Goal: Information Seeking & Learning: Learn about a topic

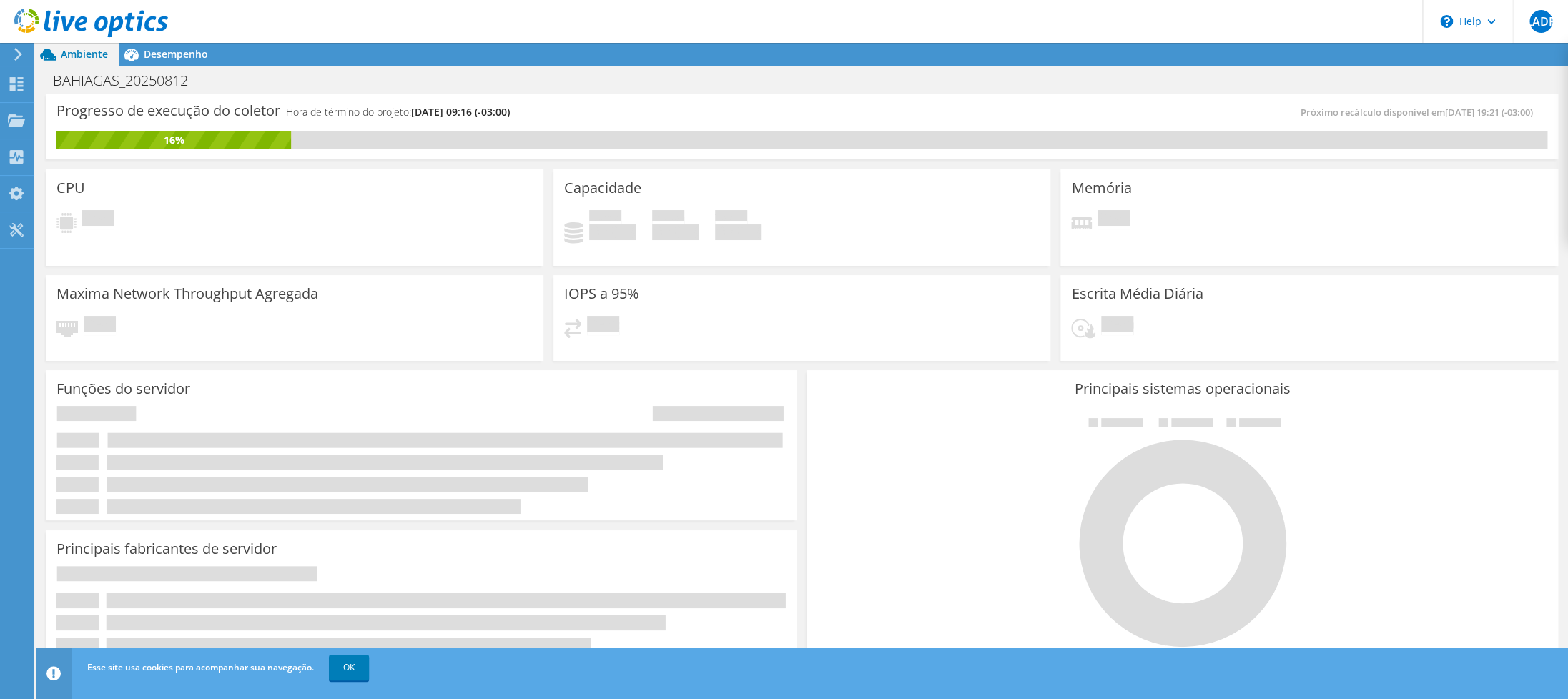
click at [106, 23] on use at bounding box center [91, 23] width 154 height 29
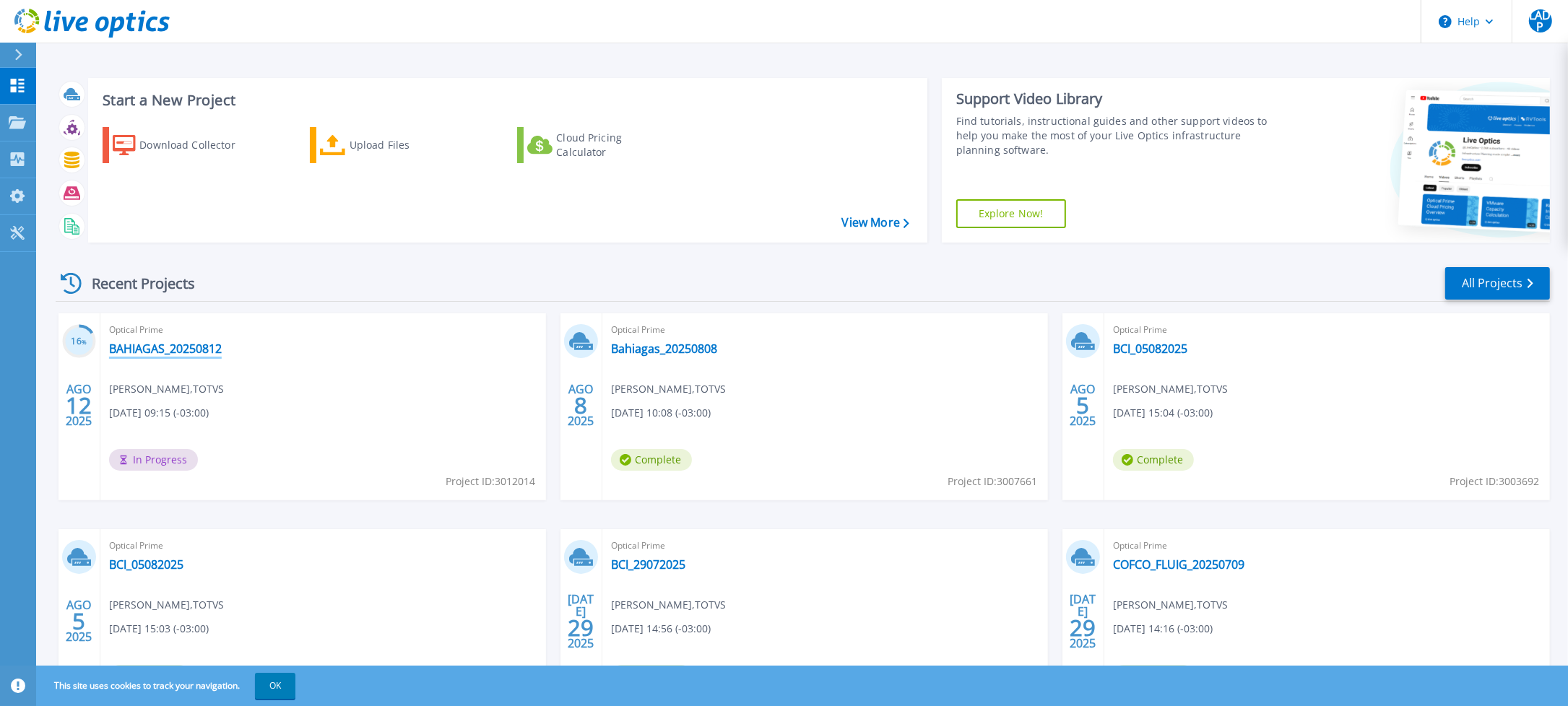
click at [187, 346] on link "BAHIAGAS_20250812" at bounding box center [166, 349] width 113 height 15
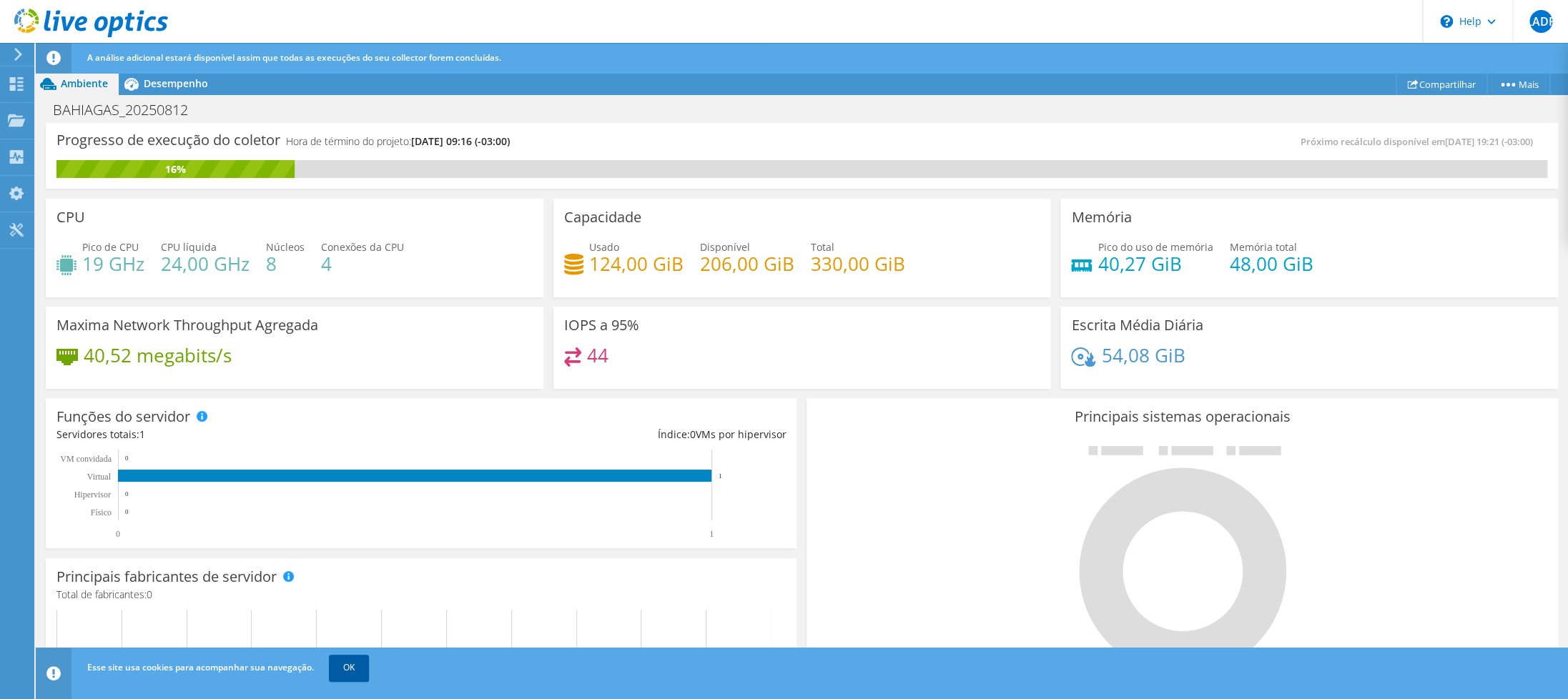
click at [349, 678] on link "OK" at bounding box center [349, 667] width 40 height 26
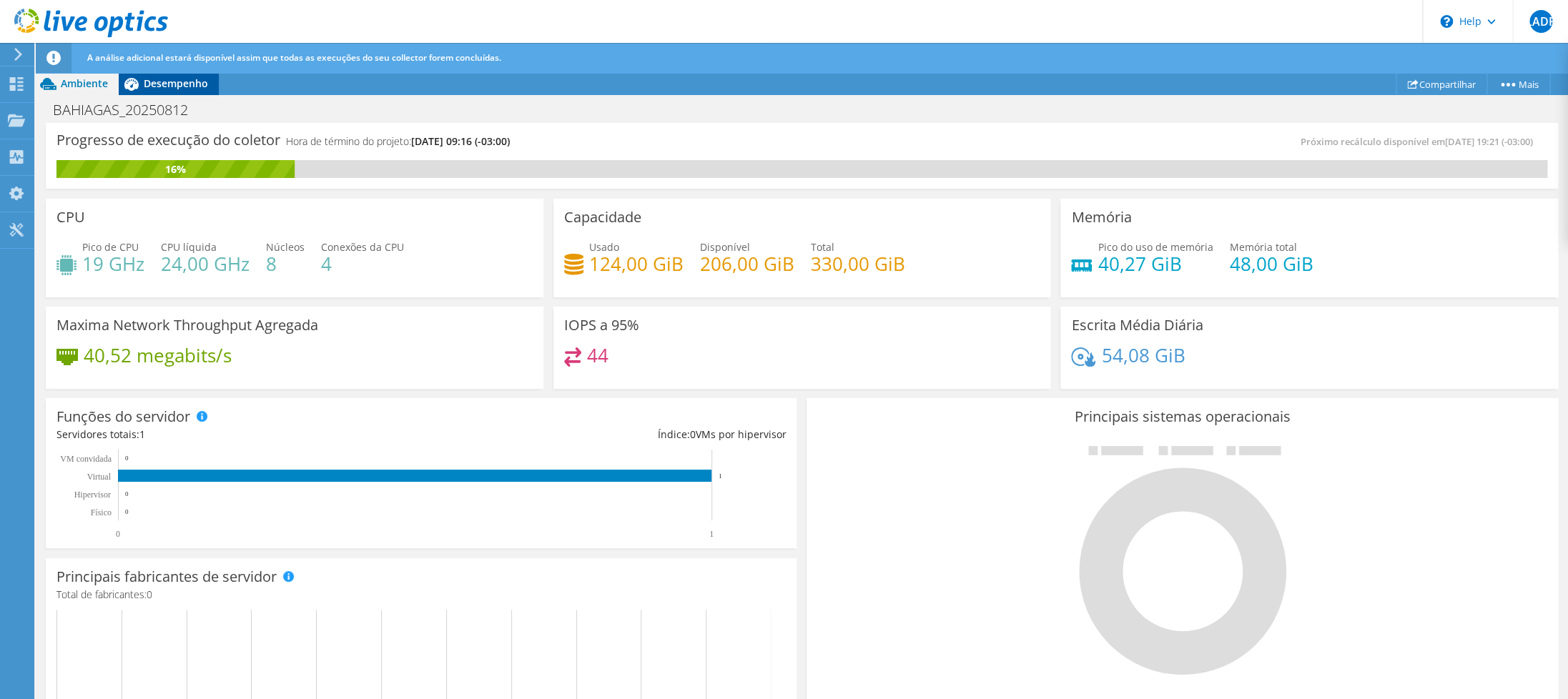
click at [153, 86] on span "Desempenho" at bounding box center [176, 83] width 64 height 14
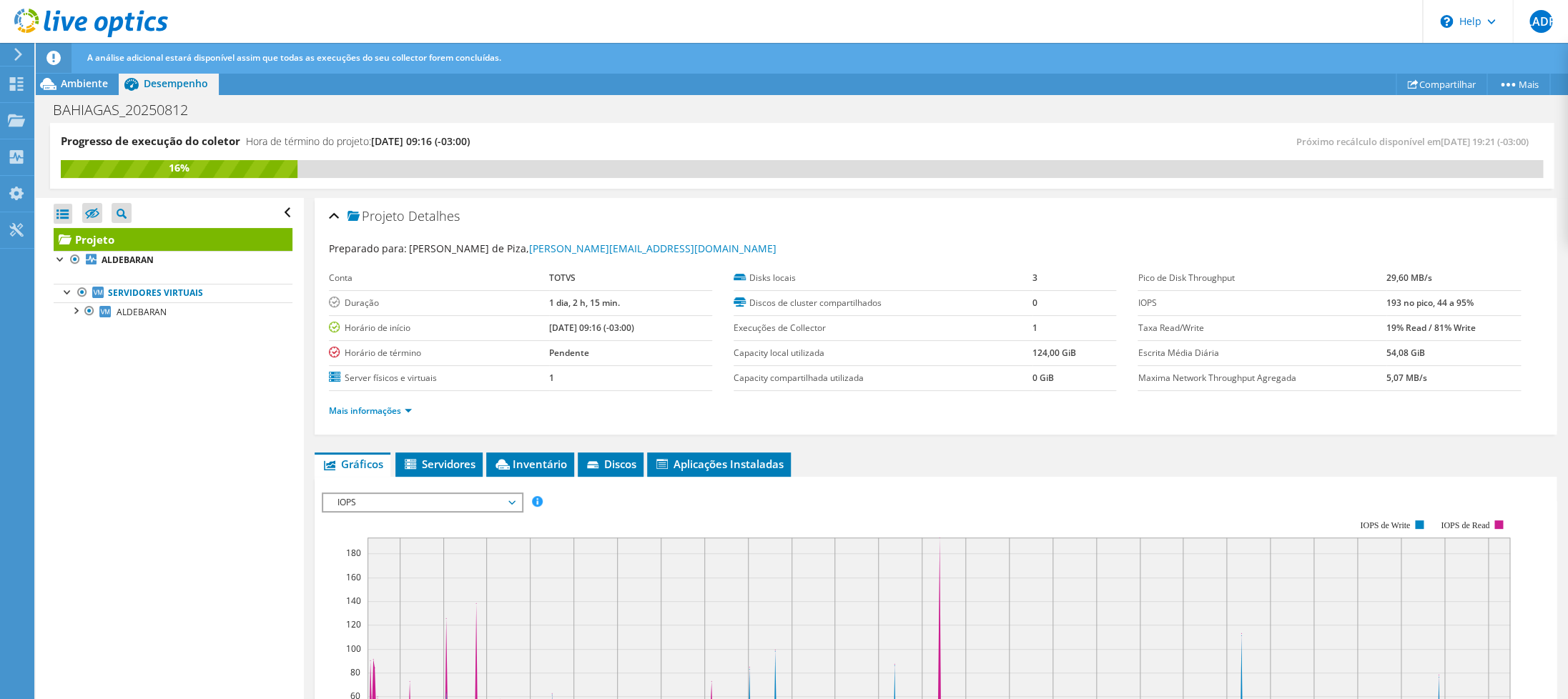
click at [426, 494] on div "IOPS IOPS Disk Throughput Tamanho de E/S Latência Profundidade da fila Porcenta…" at bounding box center [422, 503] width 202 height 20
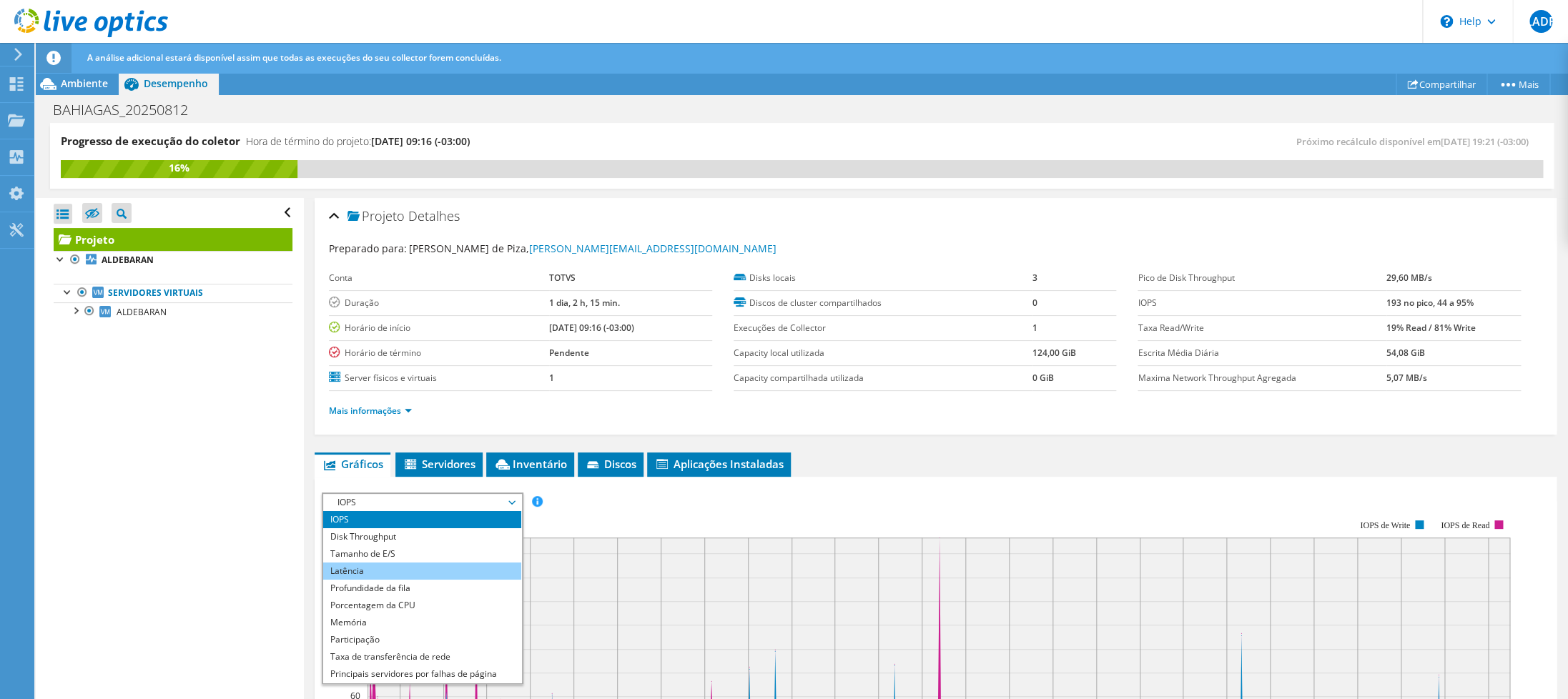
click at [385, 575] on li "Latência" at bounding box center [422, 571] width 198 height 17
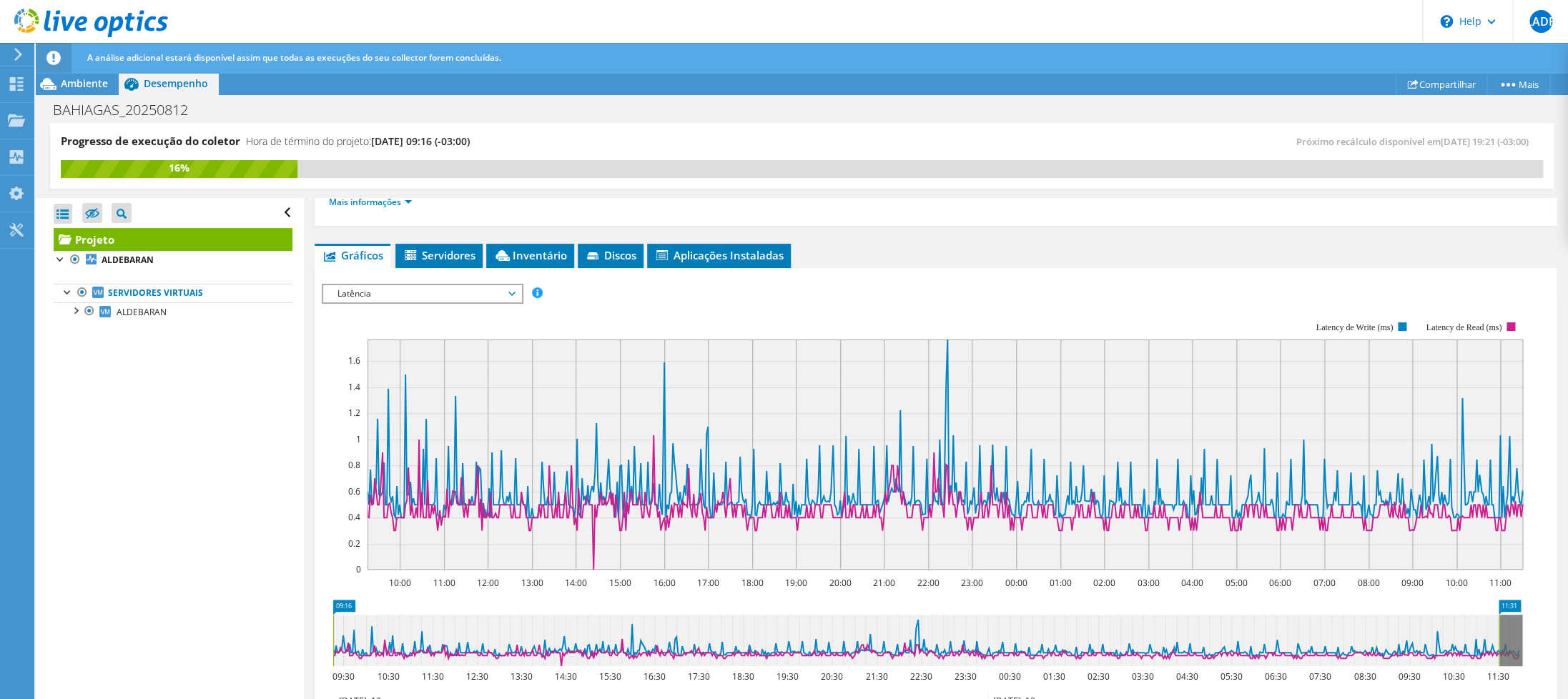
scroll to position [279, 0]
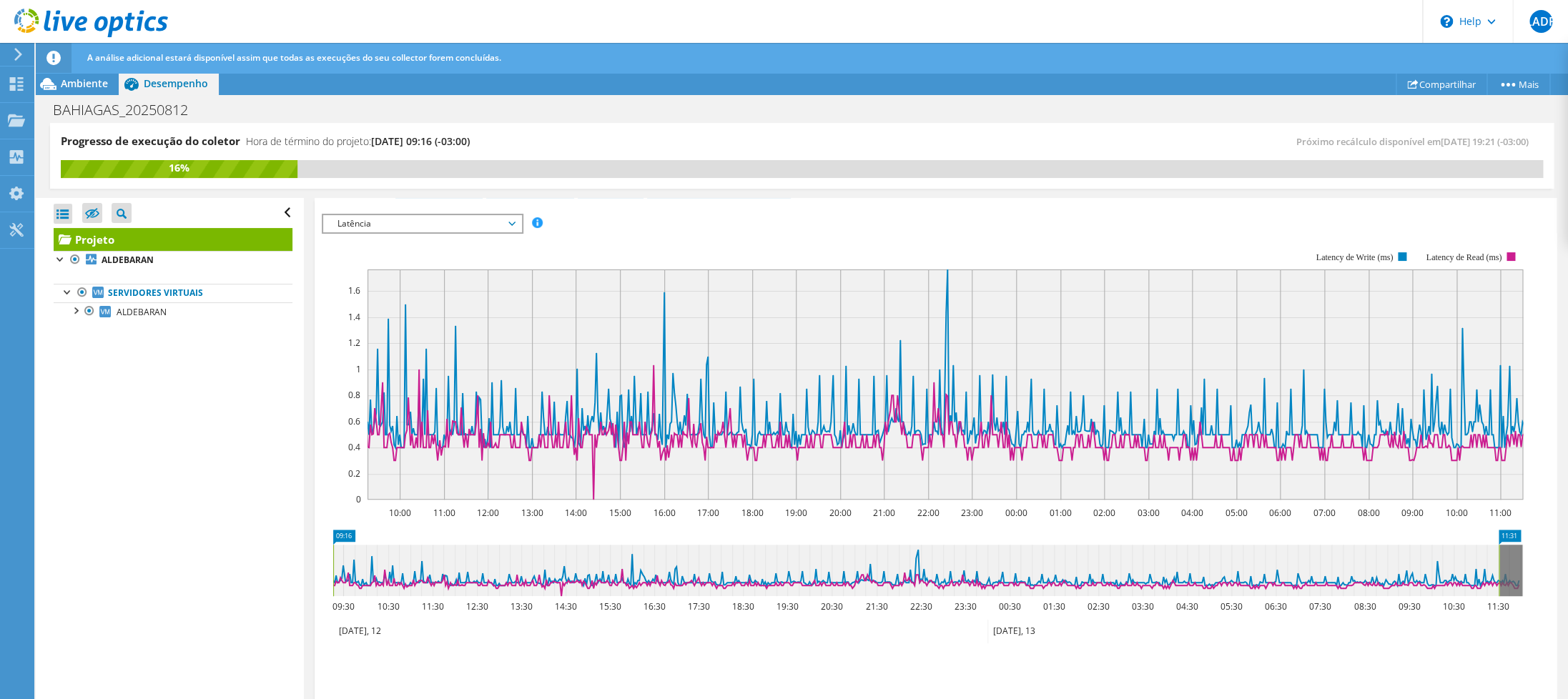
click at [428, 232] on div "Latência IOPS Disk Throughput Tamanho de E/S Latência Profundidade da fila Porc…" at bounding box center [422, 223] width 202 height 20
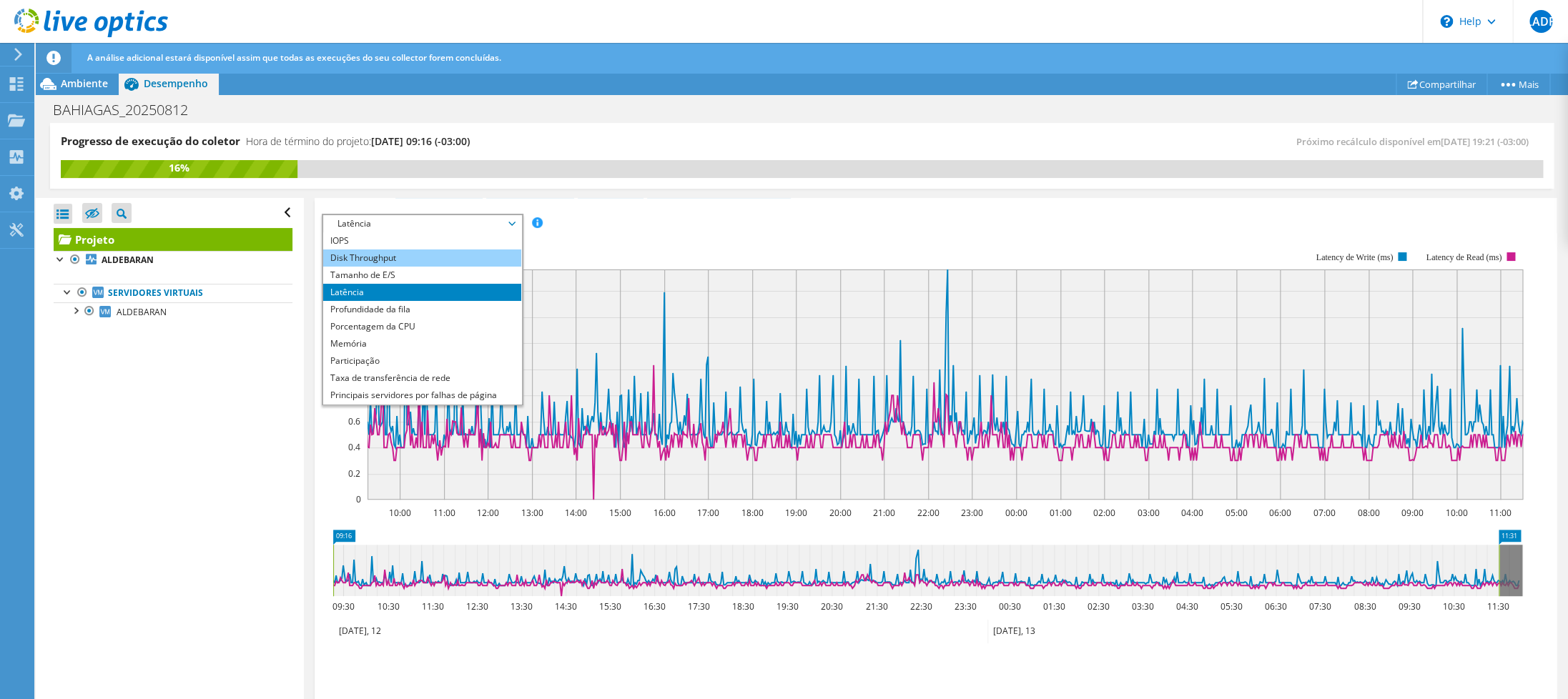
click at [378, 253] on li "Disk Throughput" at bounding box center [422, 258] width 198 height 17
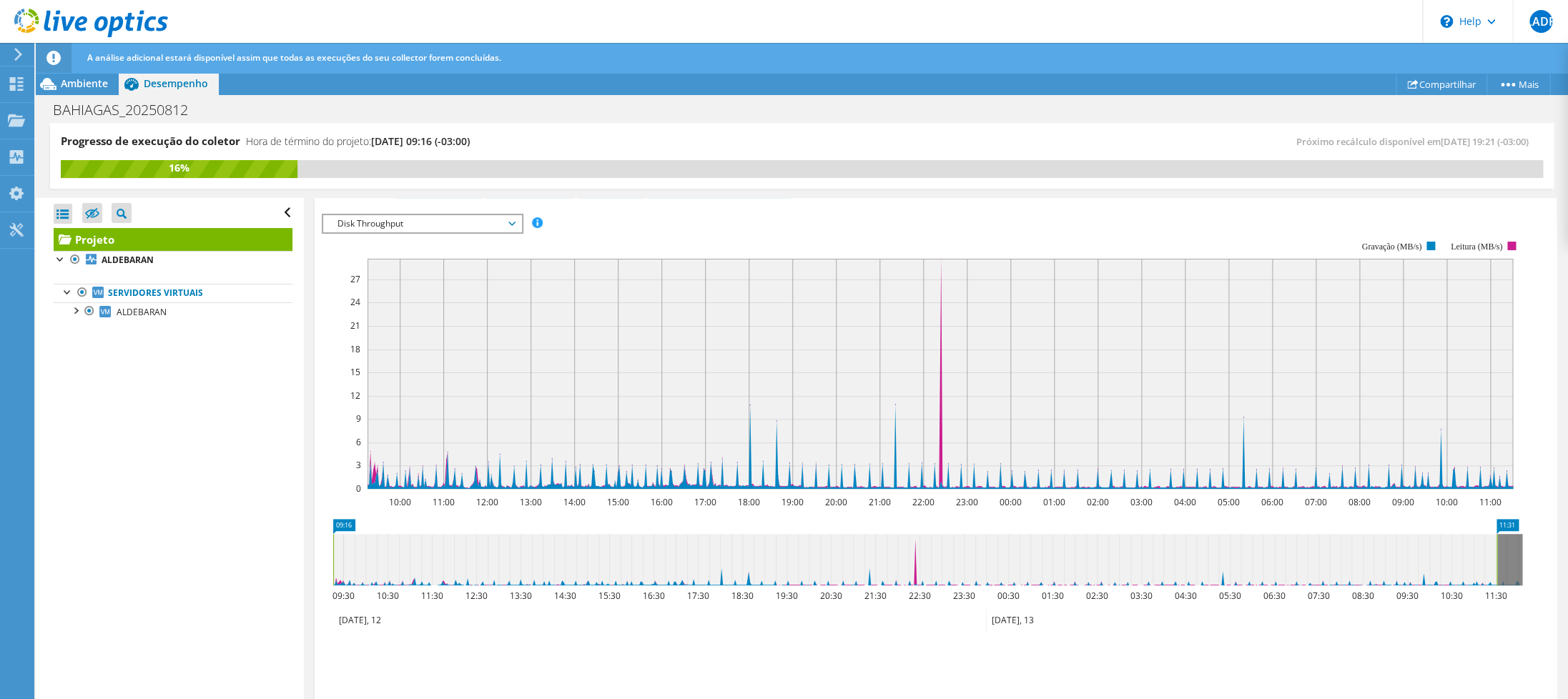
click at [413, 225] on span "Disk Throughput" at bounding box center [422, 223] width 184 height 17
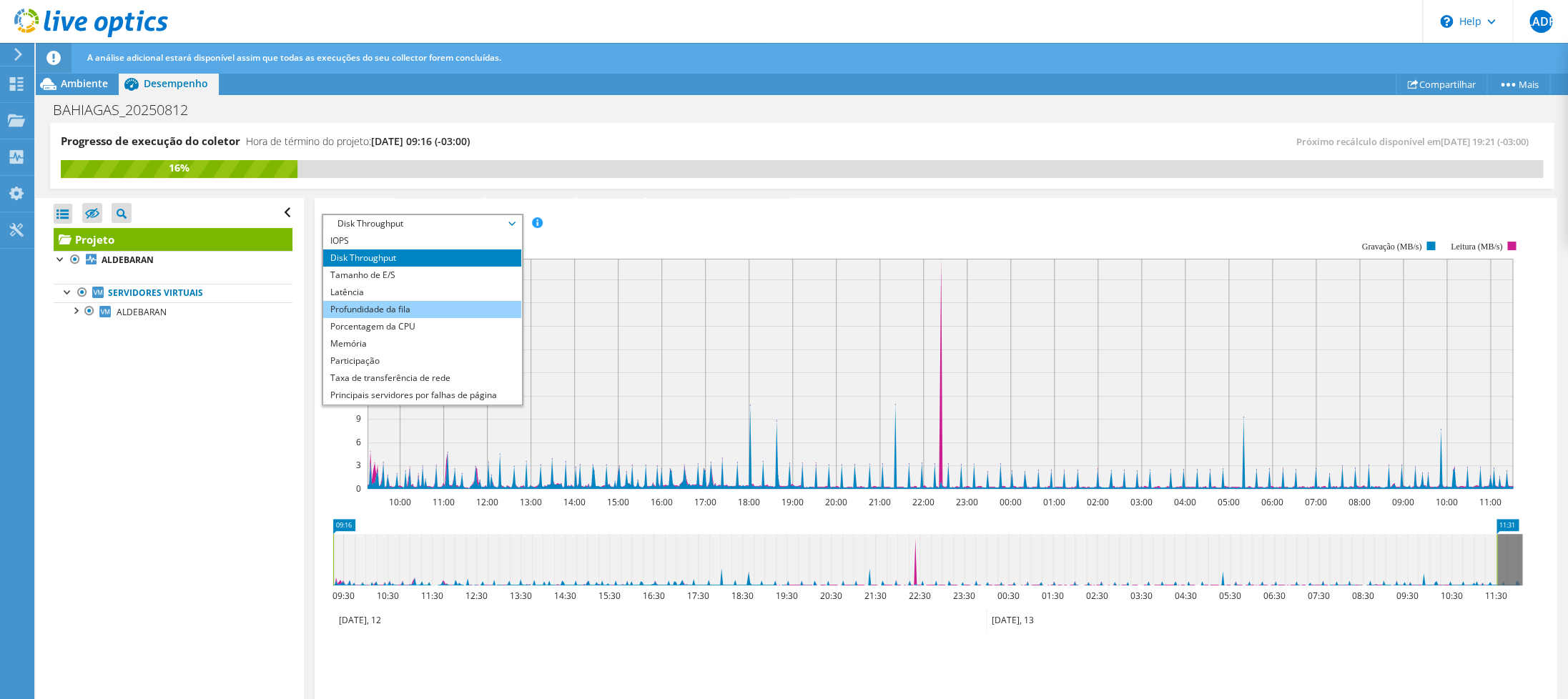
click at [415, 312] on li "Profundidade da fila" at bounding box center [422, 309] width 198 height 17
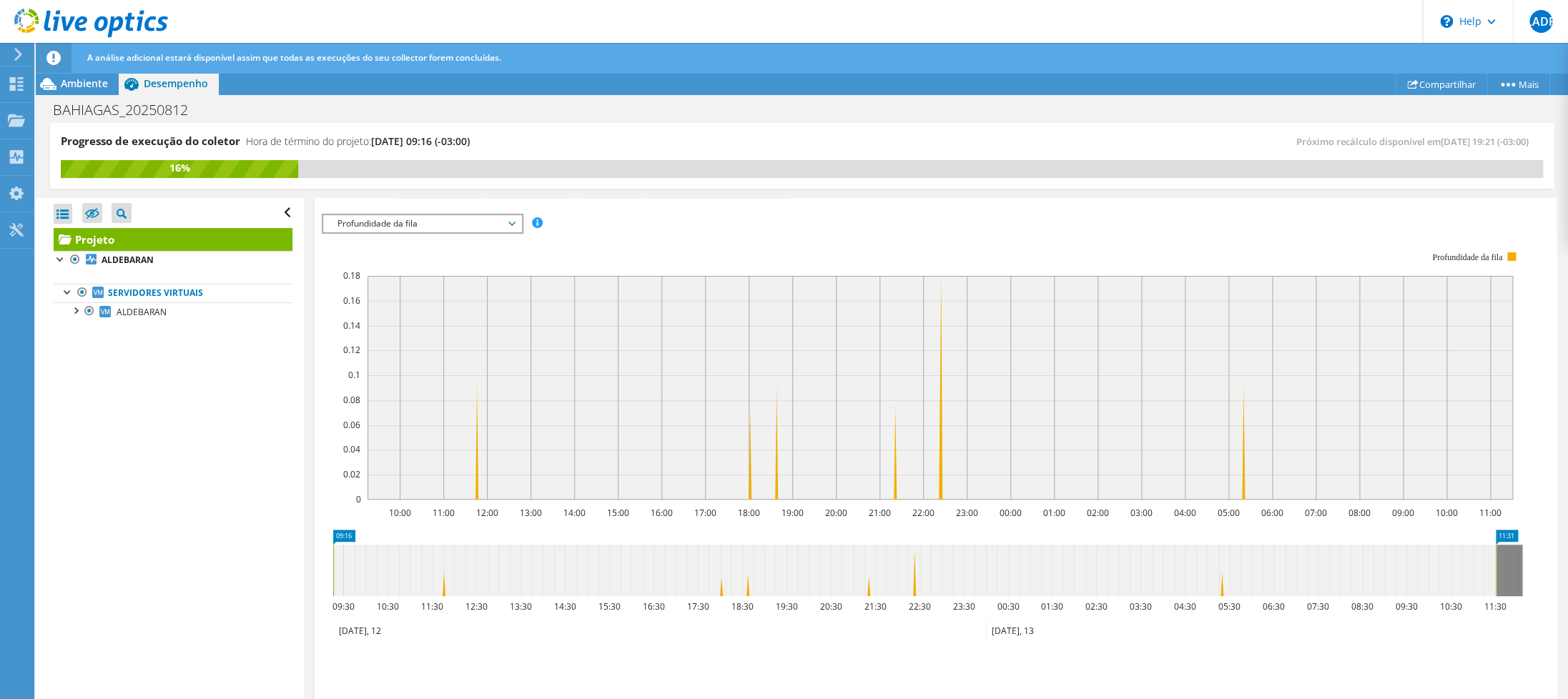
click at [371, 221] on span "Profundidade da fila" at bounding box center [422, 223] width 184 height 17
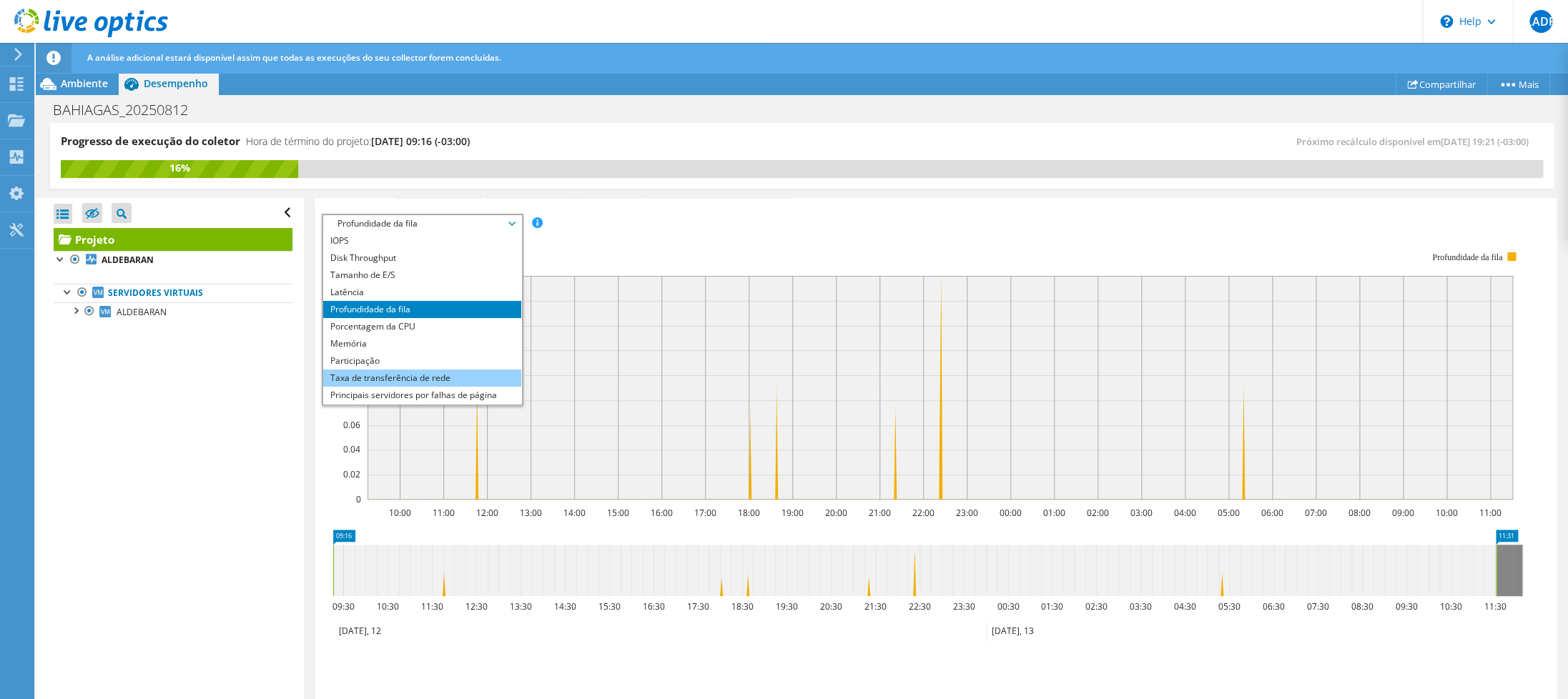
click at [413, 379] on li "Taxa de transferência de rede" at bounding box center [422, 377] width 198 height 17
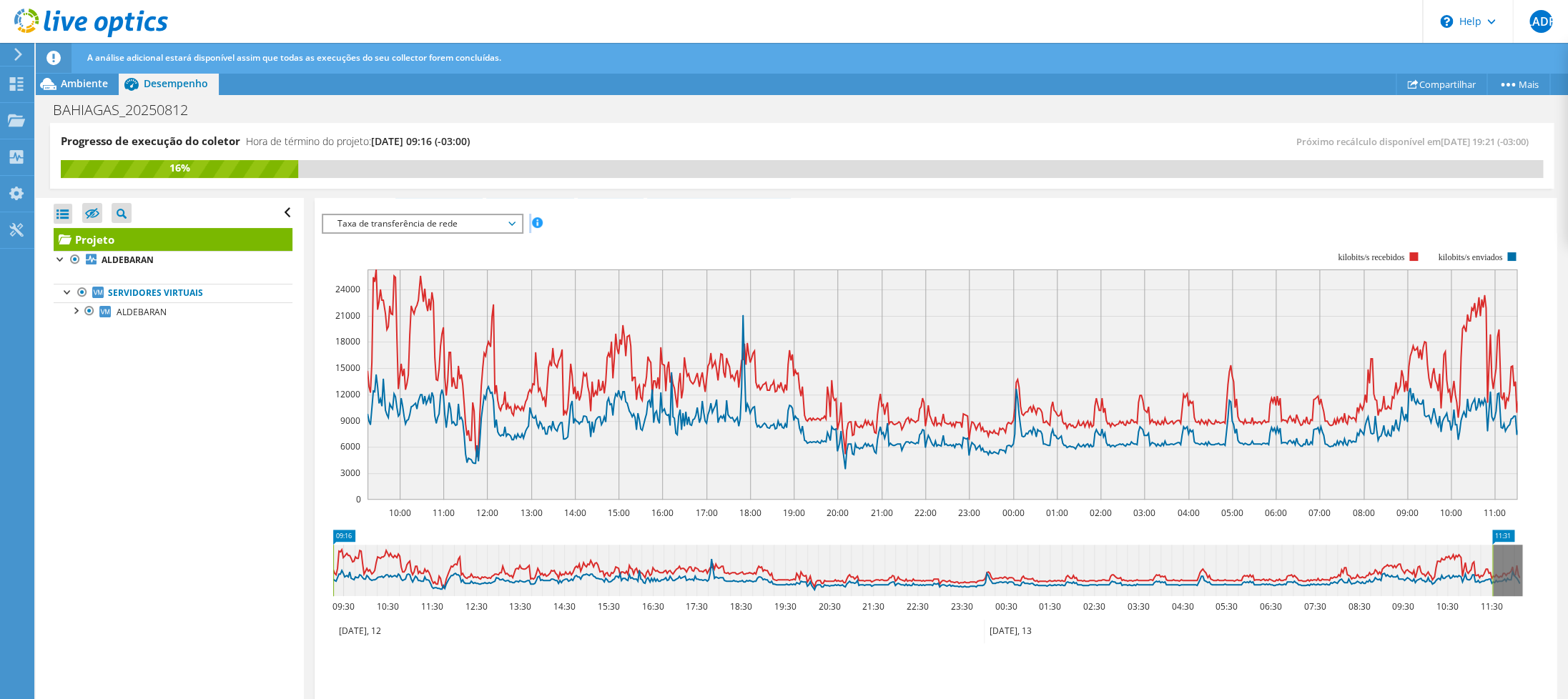
drag, startPoint x: 335, startPoint y: 224, endPoint x: 408, endPoint y: 238, distance: 74.3
click at [408, 232] on span "Taxa de transferência de rede" at bounding box center [422, 223] width 184 height 17
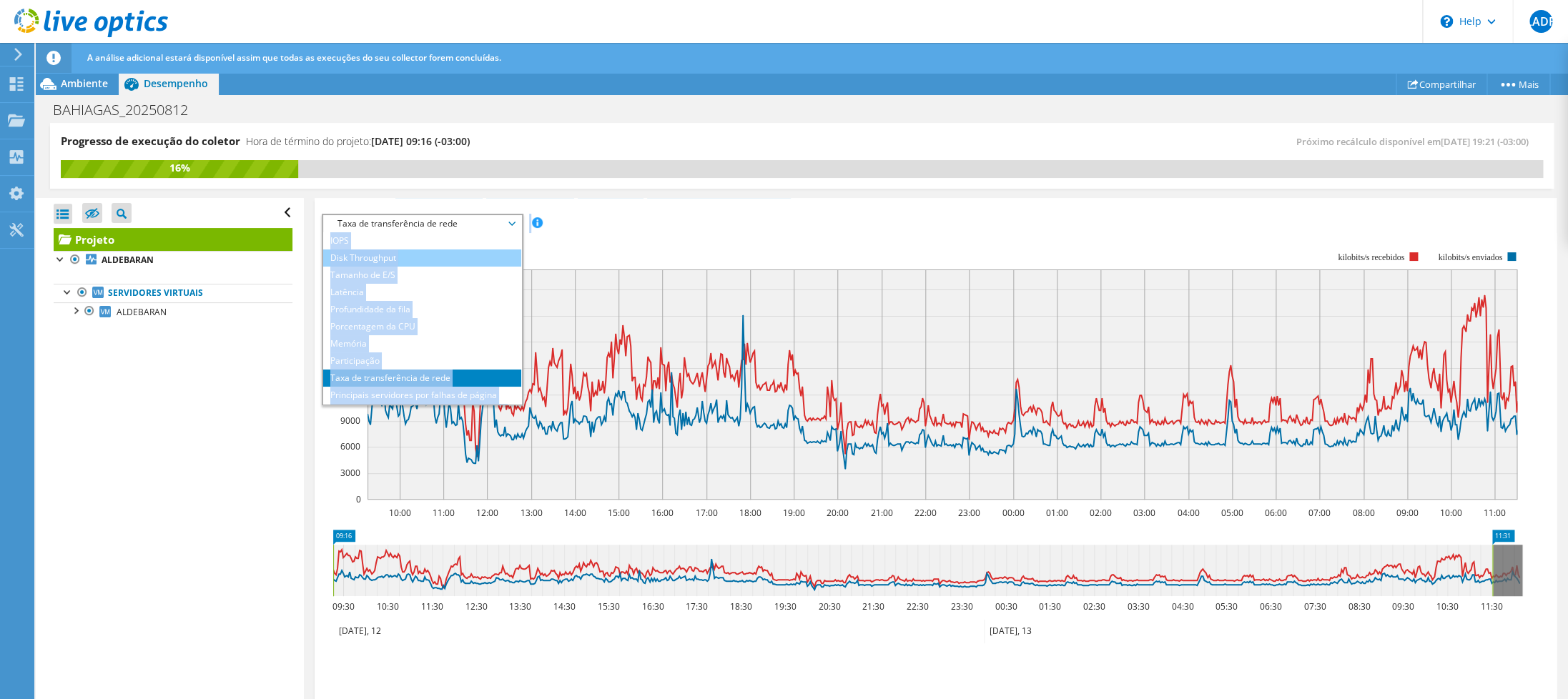
copy div "IOPS Disk Throughput Tamanho de E/S Latência Profundidade da fila Porcentagem d…"
click at [654, 227] on div "IOPS Disk Throughput Tamanho de E/S Latência Profundidade da fila Porcentagem d…" at bounding box center [935, 222] width 1228 height 19
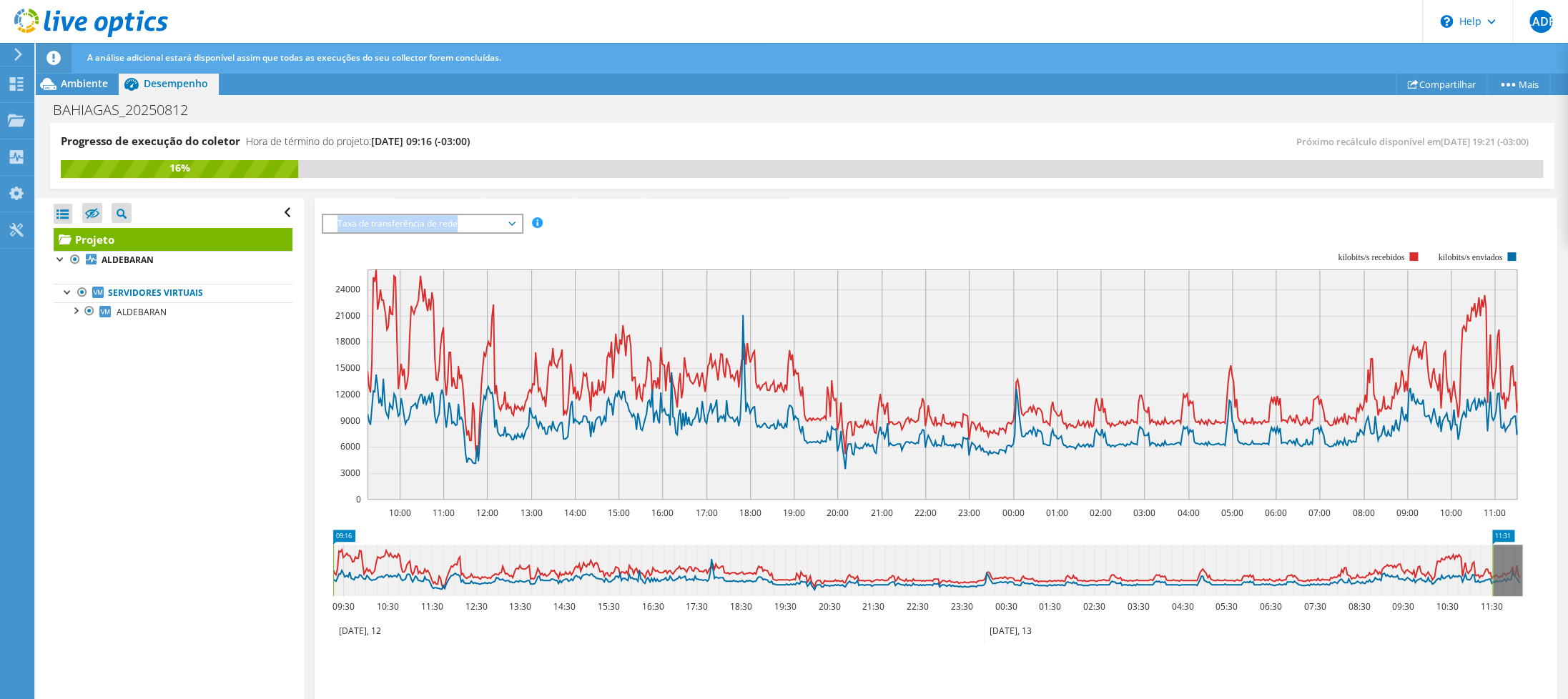
drag, startPoint x: 322, startPoint y: 203, endPoint x: 476, endPoint y: 219, distance: 154.8
click at [476, 219] on div "IOPS Disk Throughput Tamanho de E/S Latência Profundidade da fila Porcentagem d…" at bounding box center [935, 456] width 1228 height 515
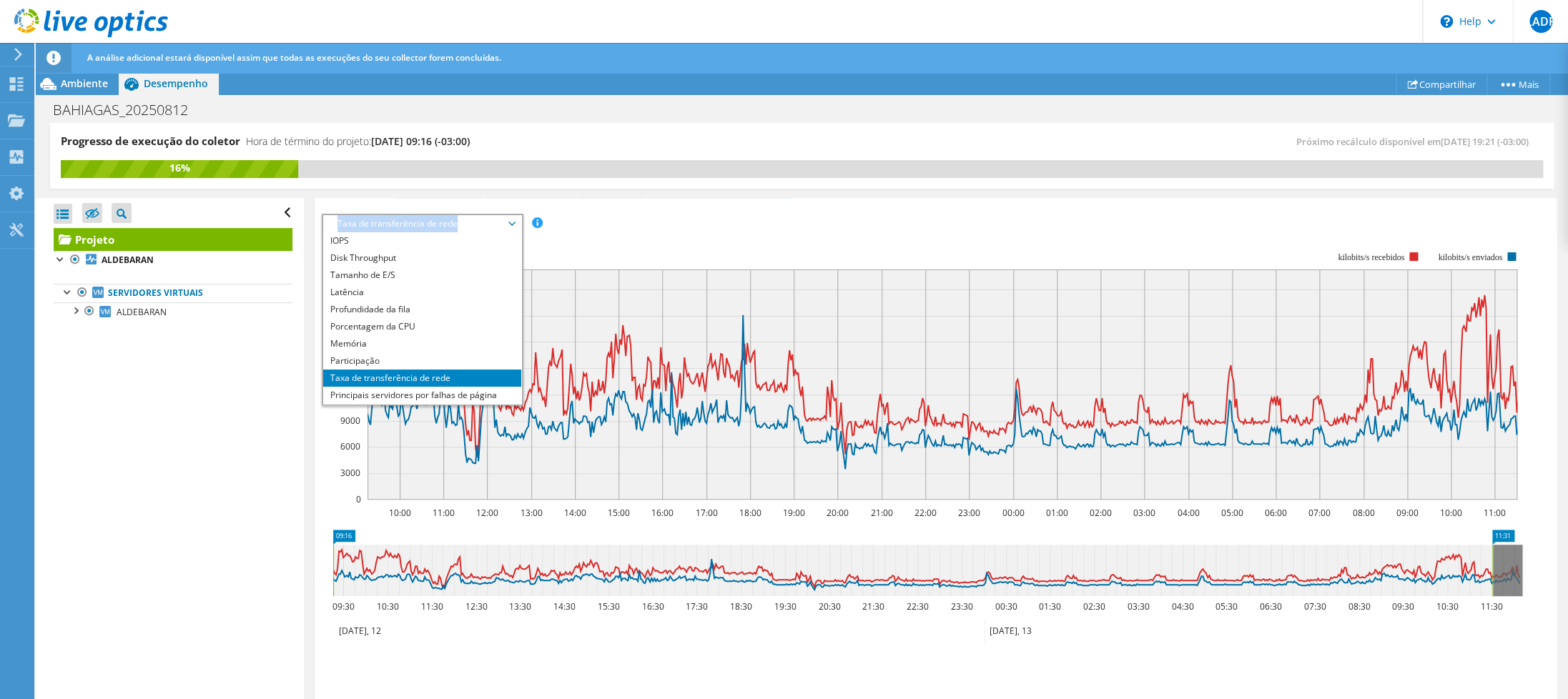
copy span "Taxa de transferência de rede"
click at [744, 225] on div "IOPS Disk Throughput Tamanho de E/S Latência Profundidade da fila Porcentagem d…" at bounding box center [935, 222] width 1228 height 19
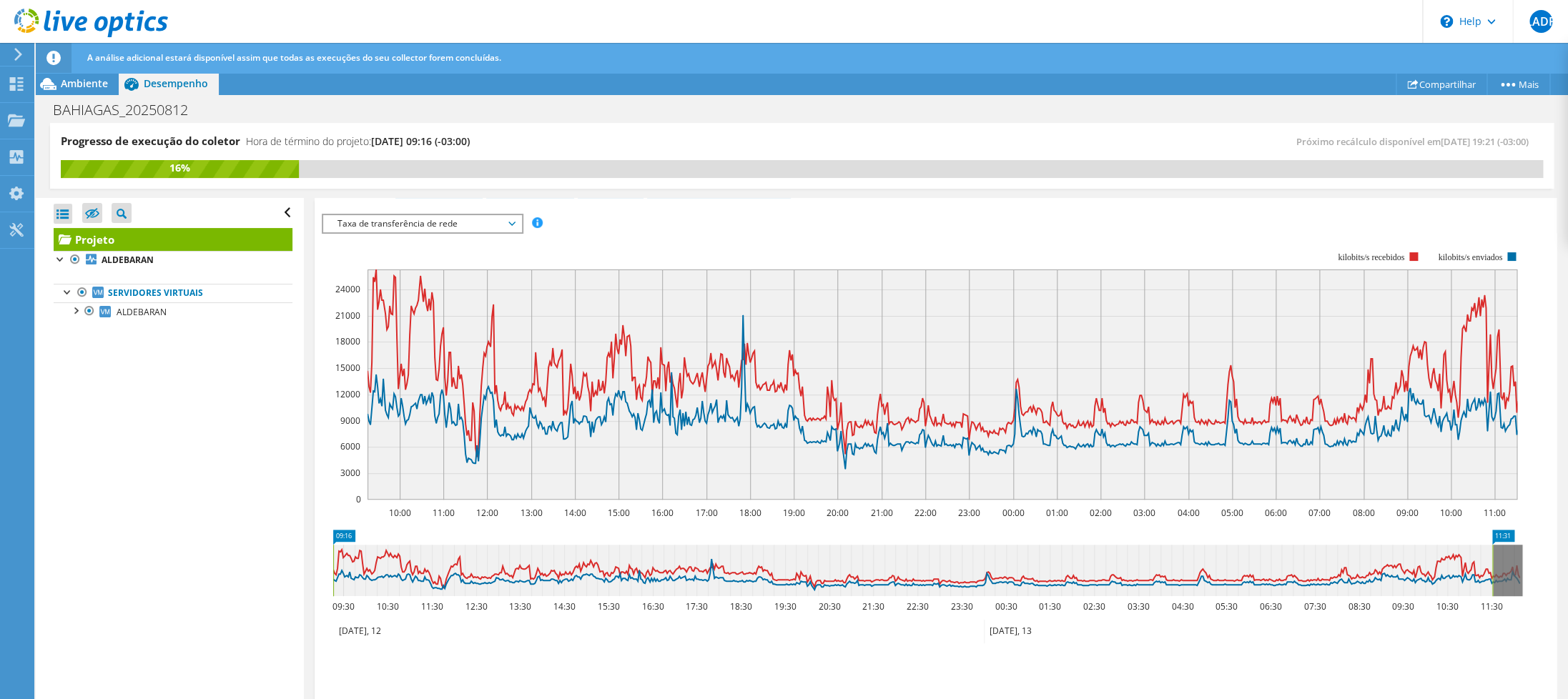
click at [450, 231] on span "Taxa de transferência de rede" at bounding box center [422, 223] width 184 height 17
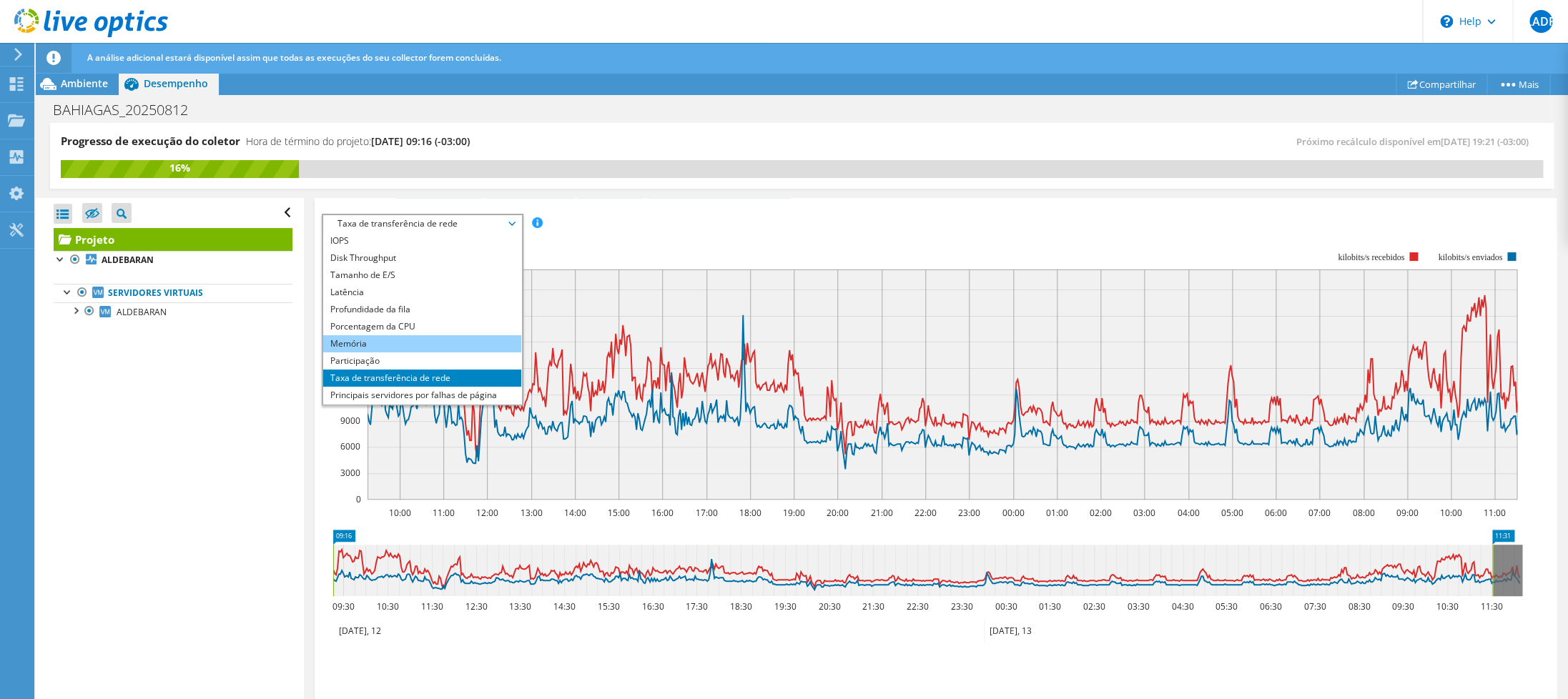
click at [429, 346] on li "Memória" at bounding box center [422, 343] width 198 height 17
